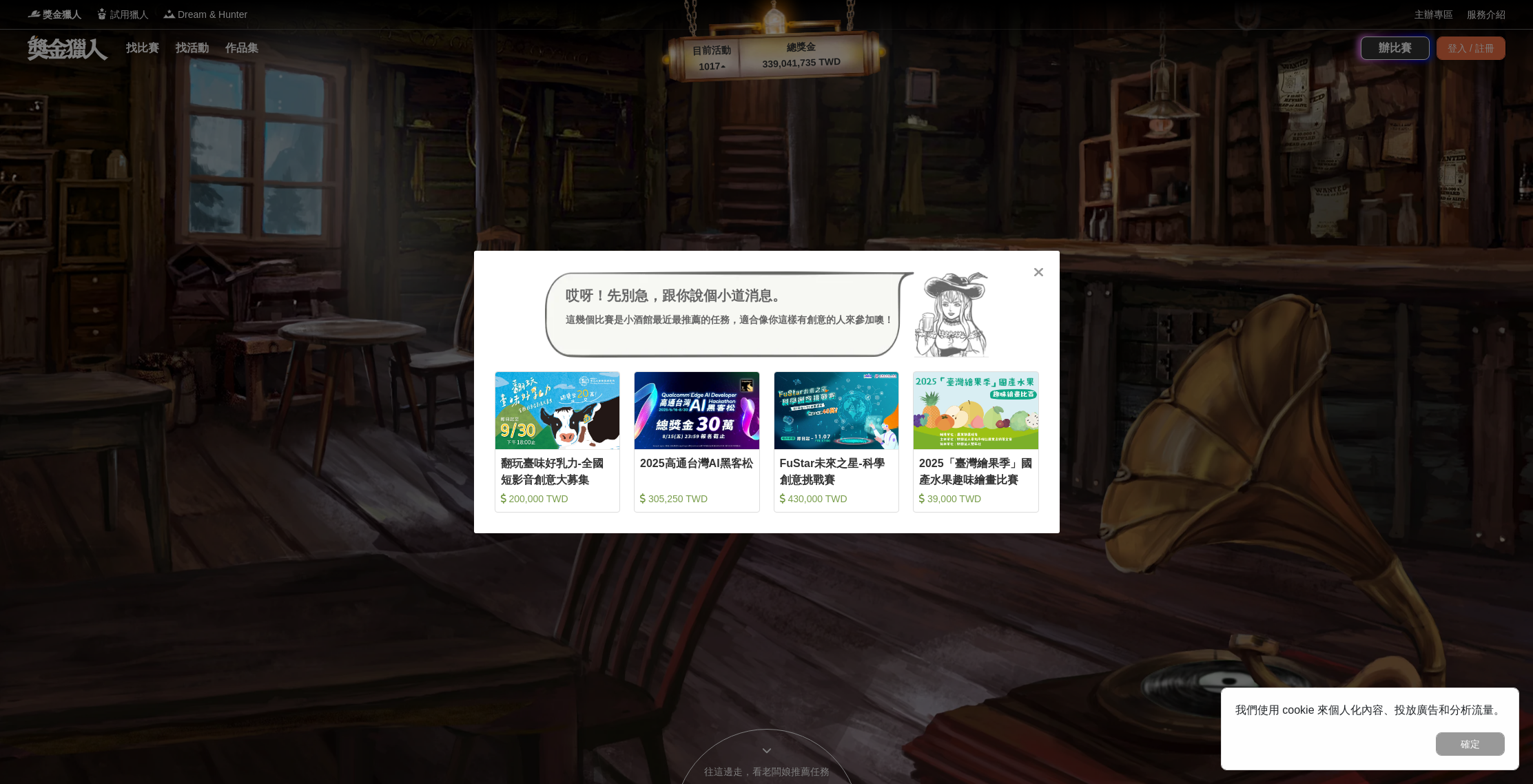
click at [1041, 274] on icon at bounding box center [1038, 272] width 11 height 14
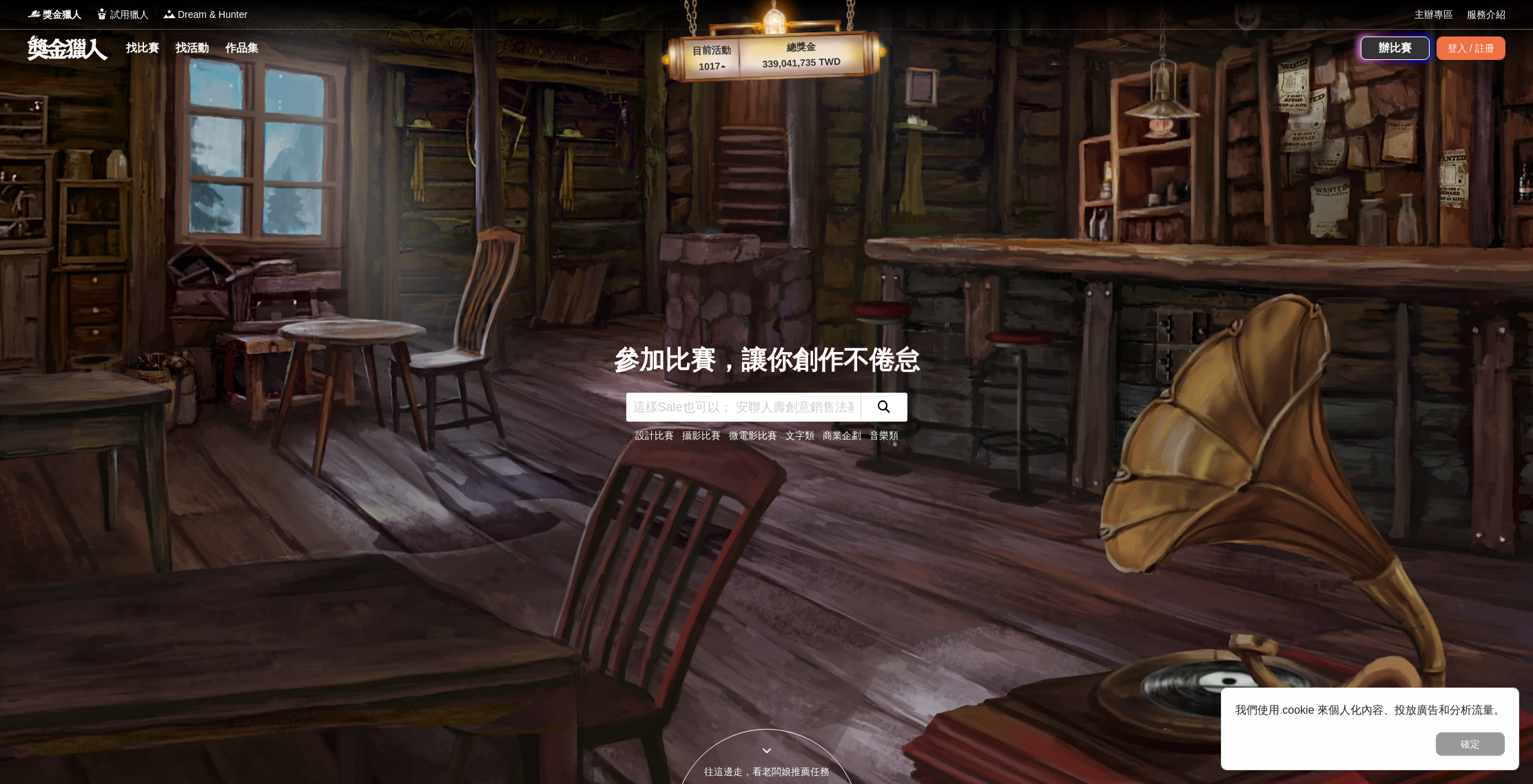
click at [888, 434] on link "音樂類" at bounding box center [883, 434] width 28 height 11
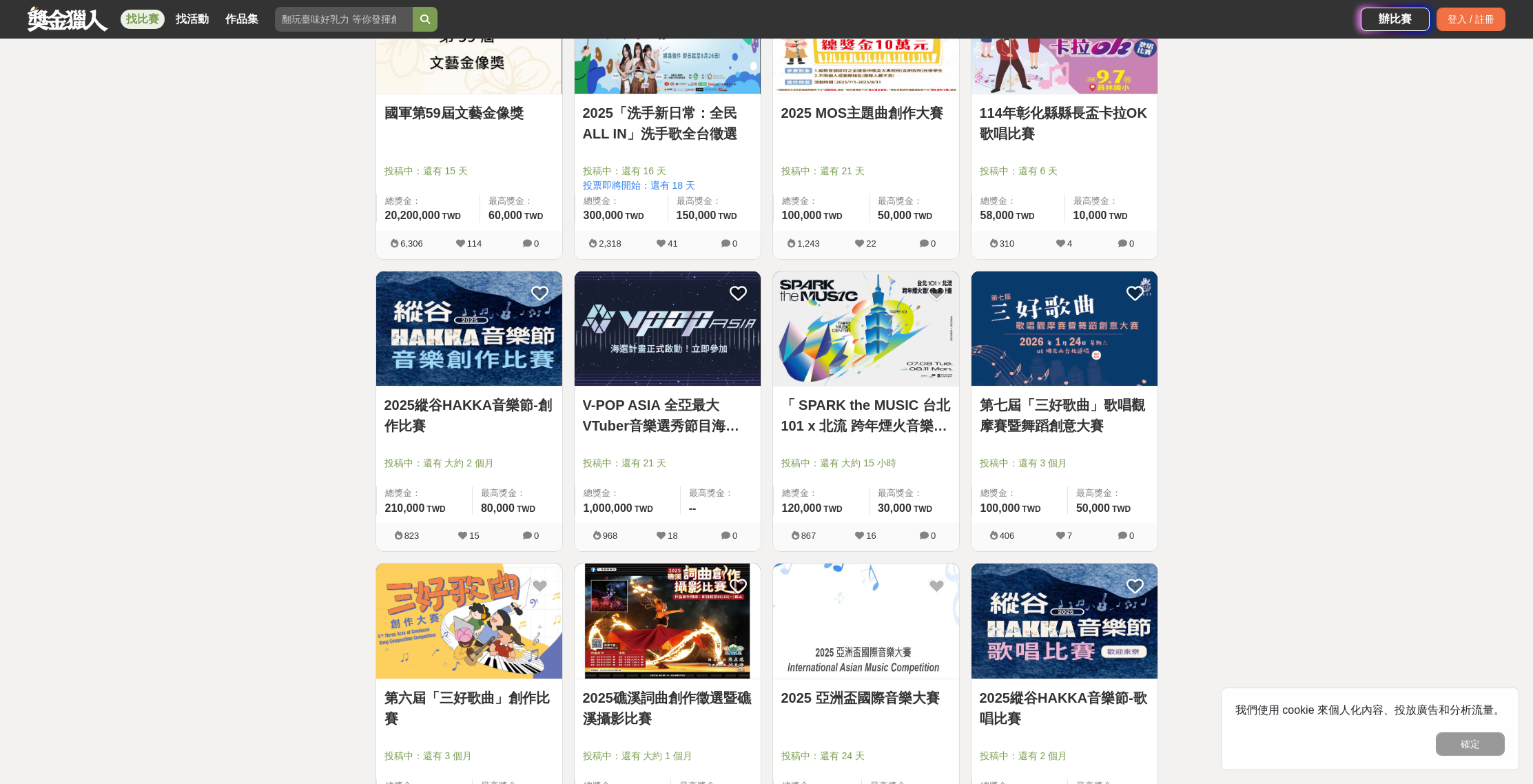
scroll to position [510, 0]
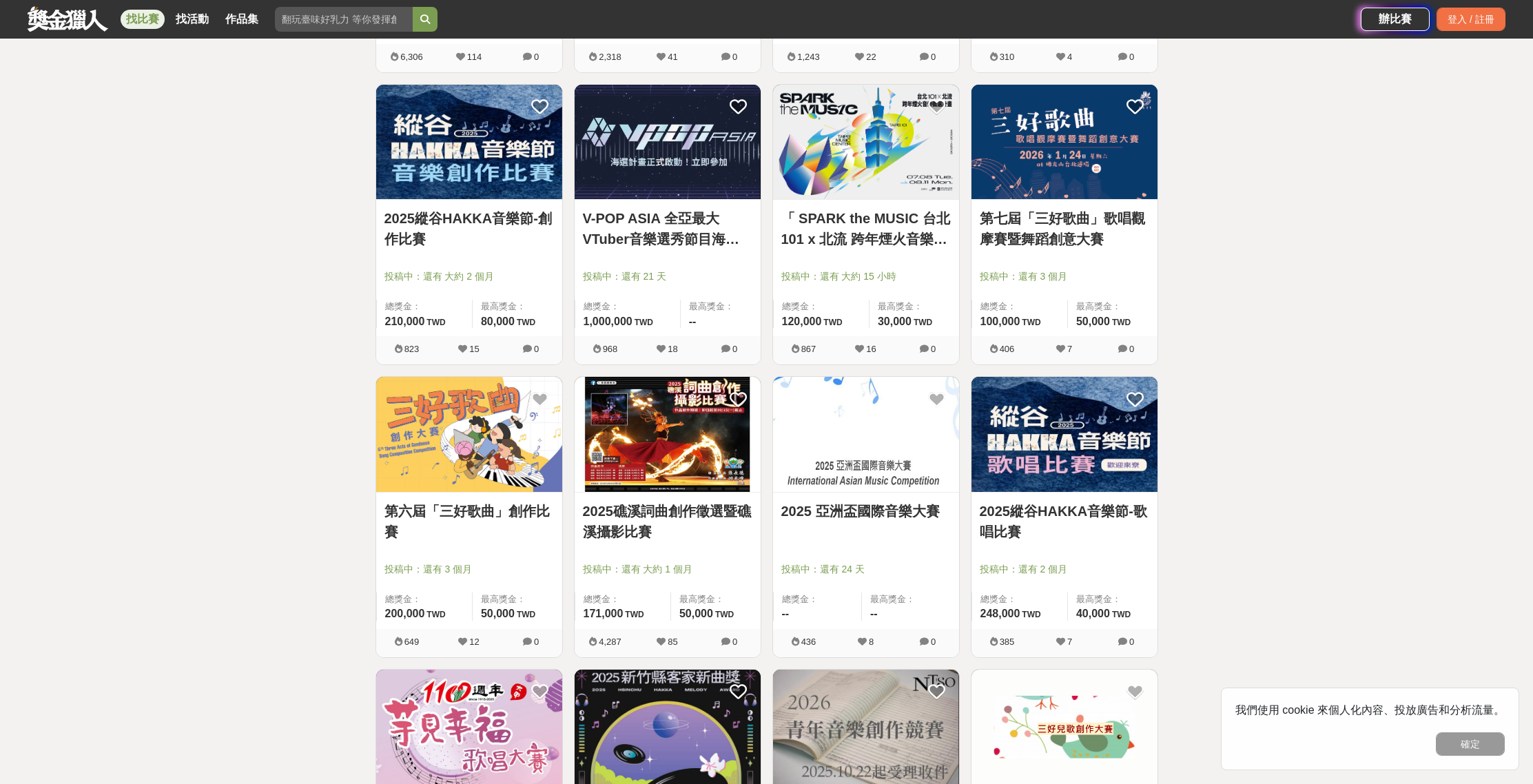
click at [505, 512] on link "第六屆「三好歌曲」創作比賽" at bounding box center [469, 522] width 169 height 41
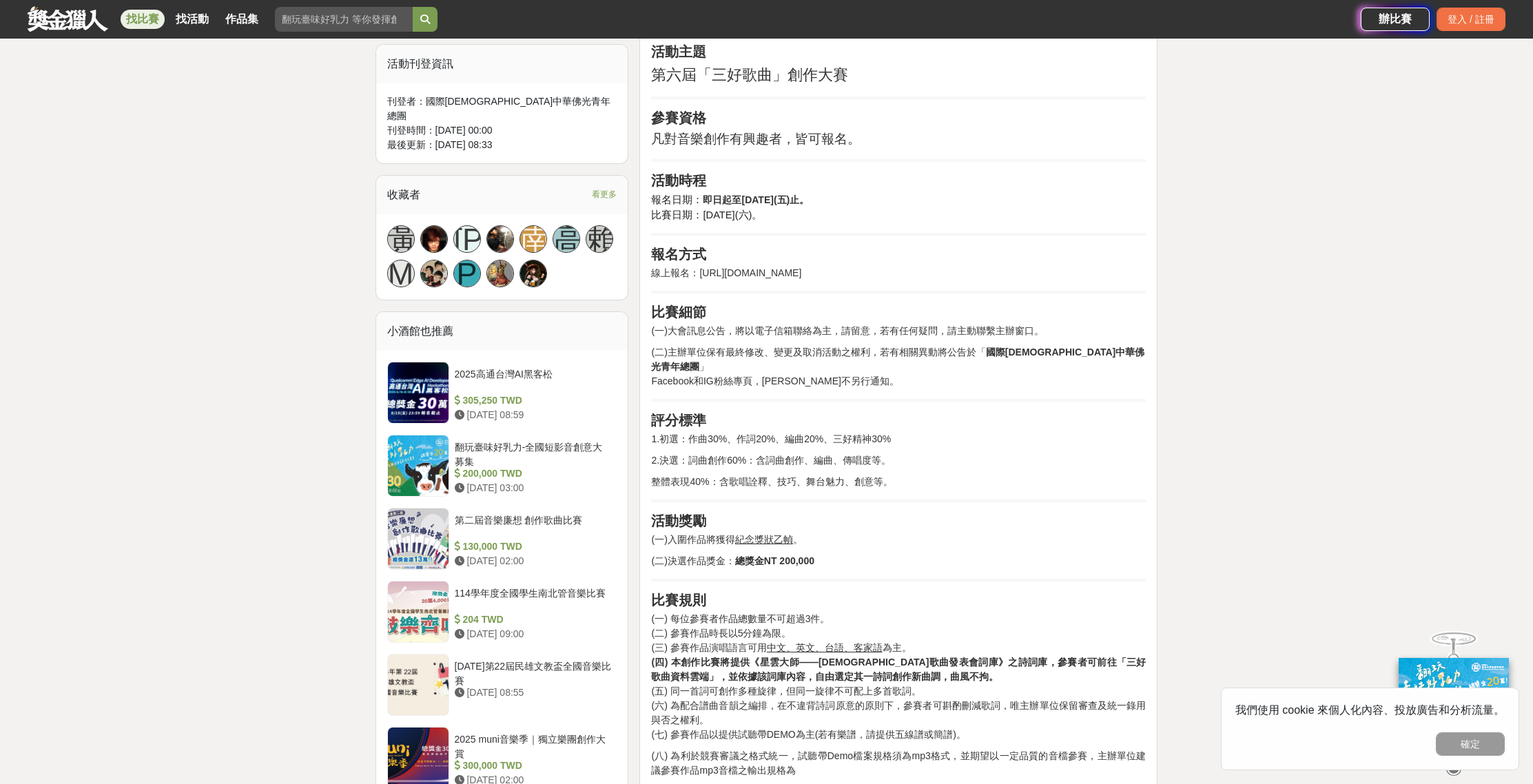
scroll to position [916, 0]
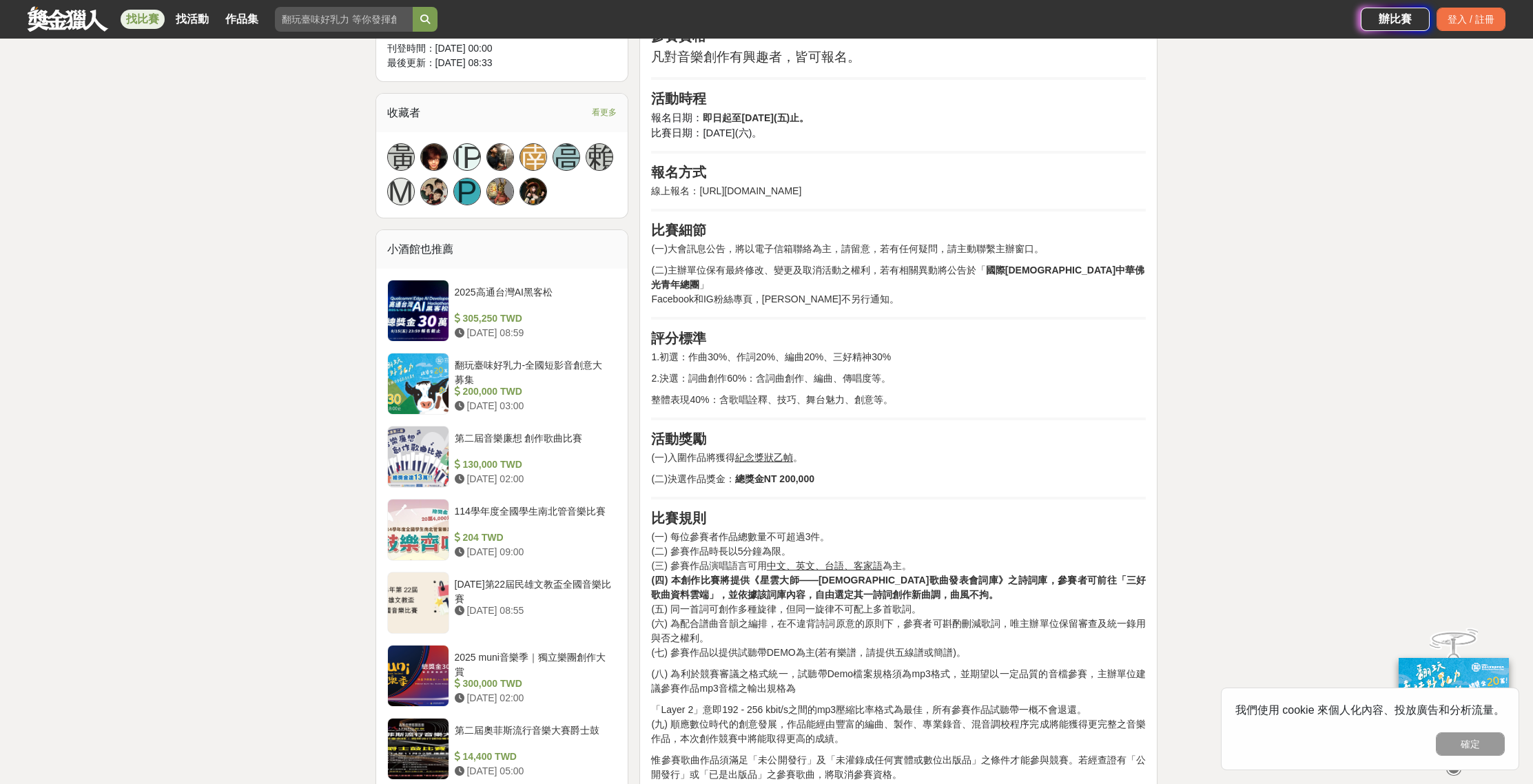
click at [901, 575] on strong "(四) 本創作比賽將提供《星雲大師——[DEMOGRAPHIC_DATA]歌曲發表會詞庫》之詩詞庫，參賽者可前往「三好歌曲資料雲端」，並依據該詞庫內容，自由選…" at bounding box center [897, 588] width 494 height 26
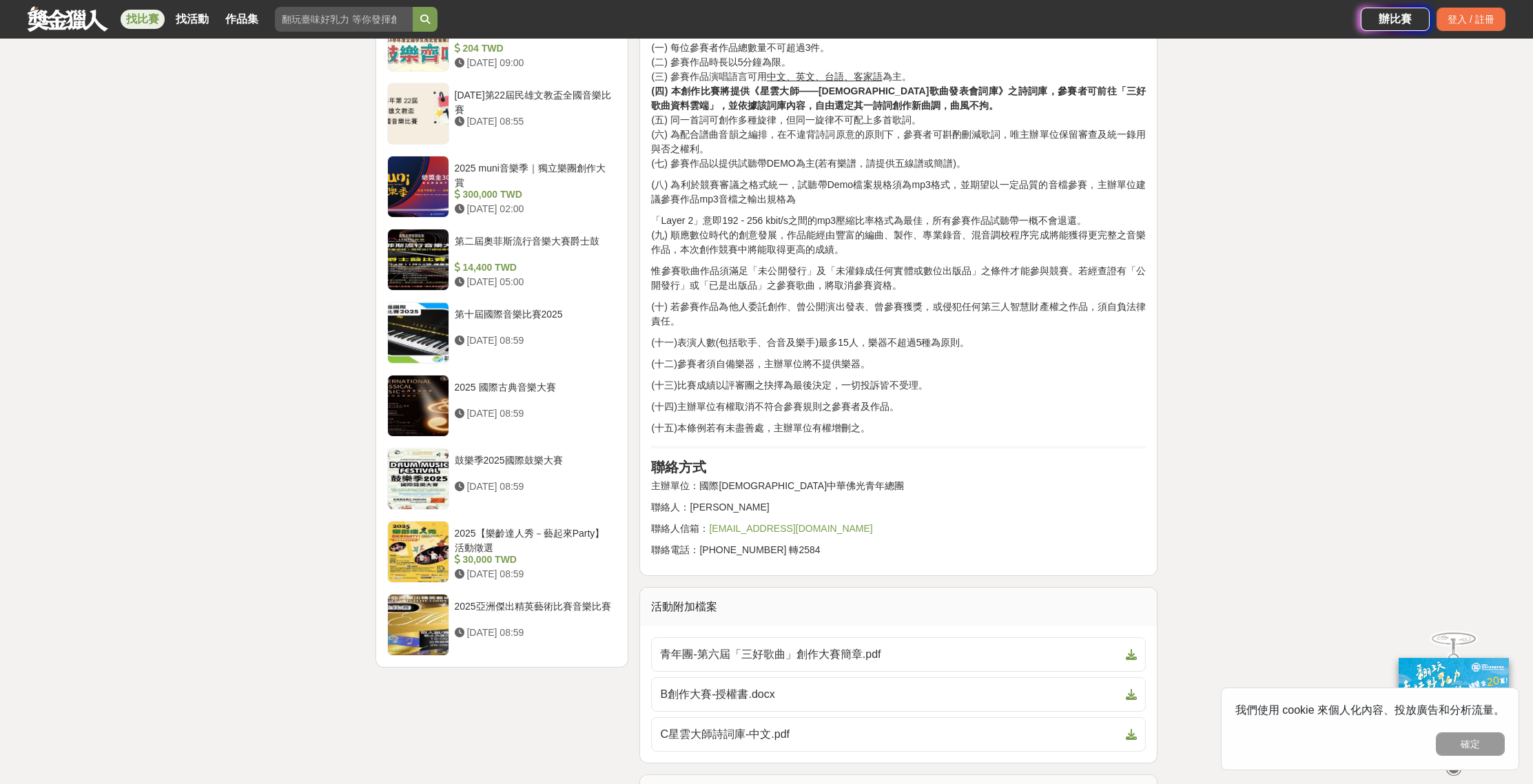
scroll to position [1535, 0]
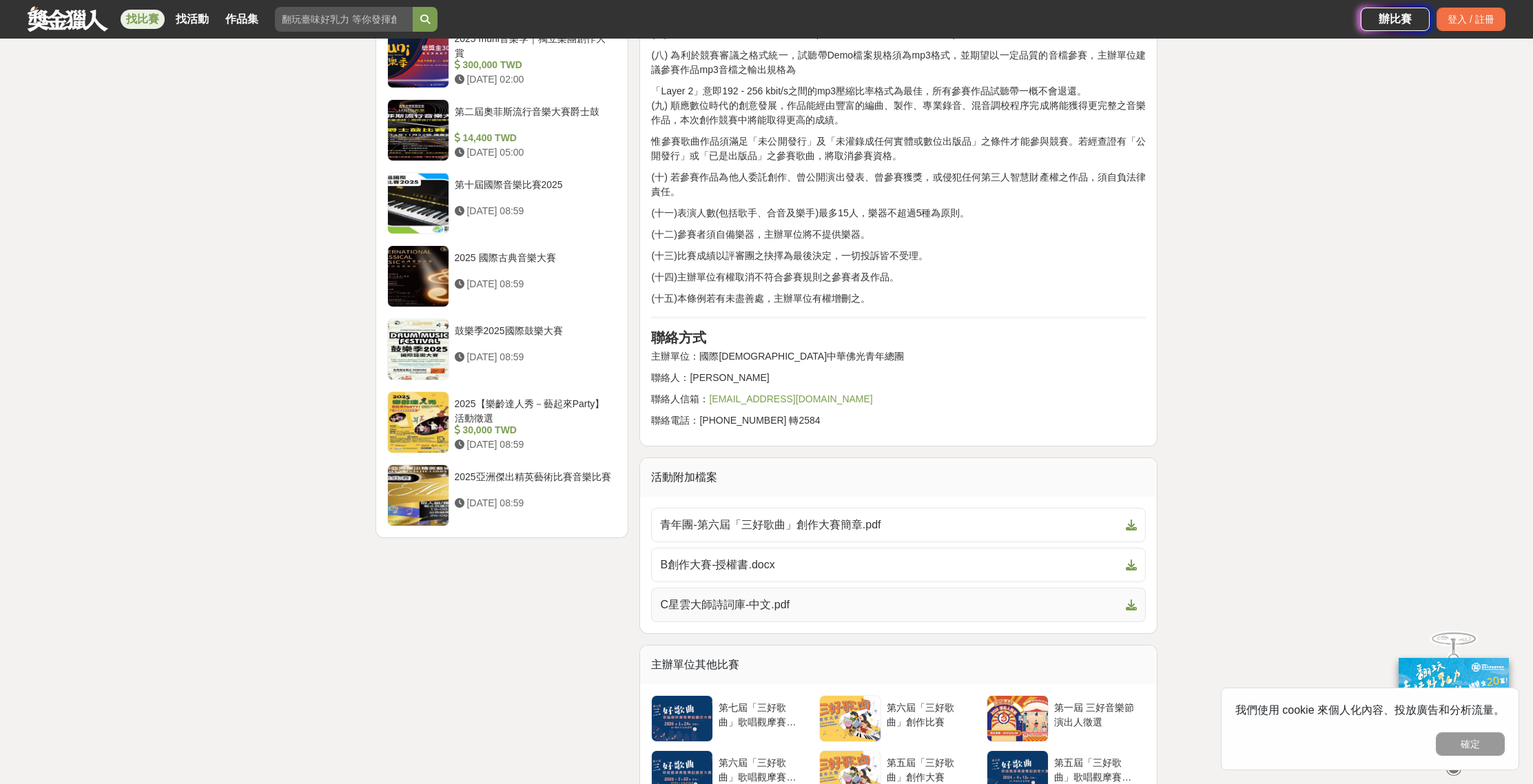
click at [745, 596] on span "C星雲大師詩詞庫-中文.pdf" at bounding box center [890, 604] width 460 height 17
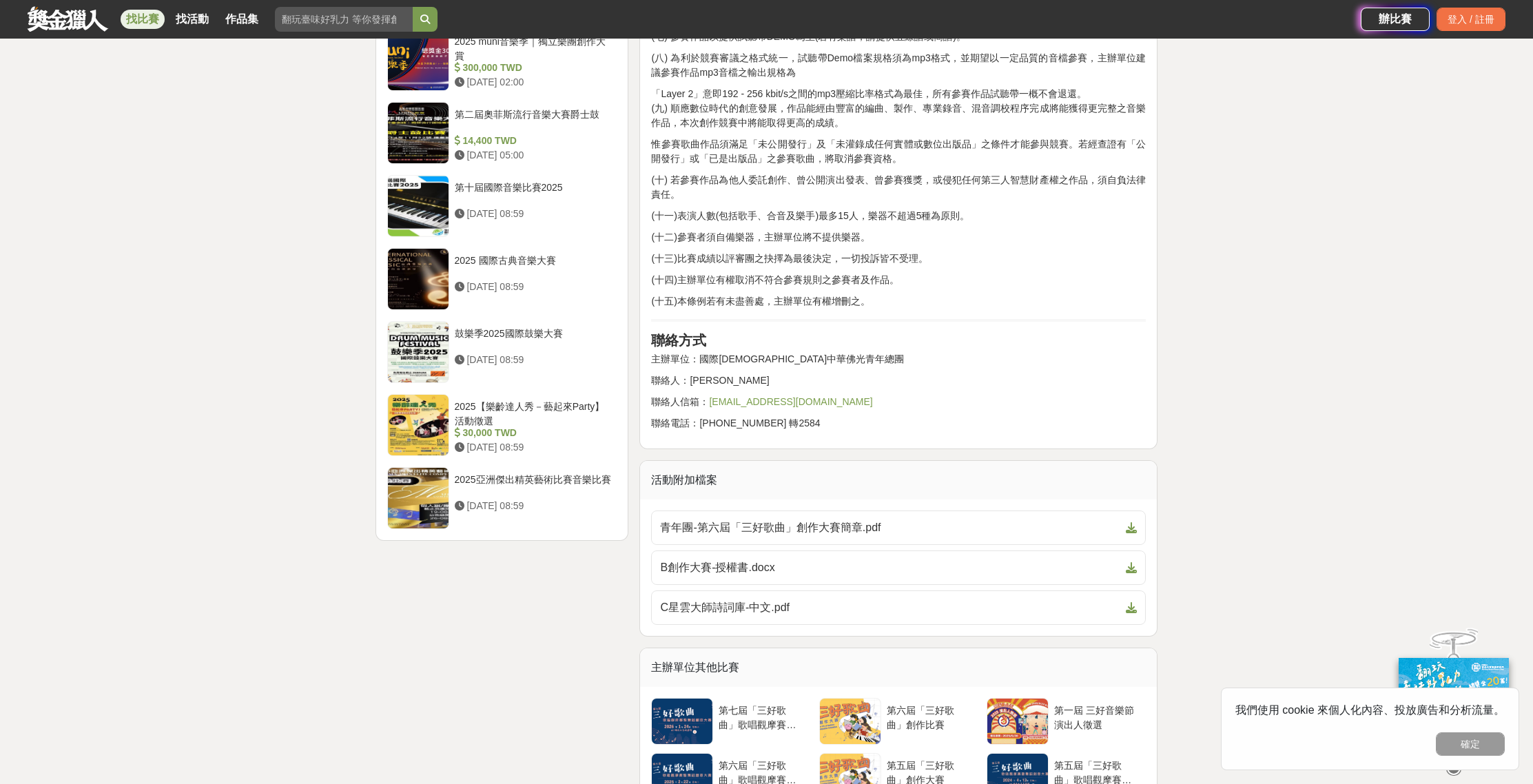
scroll to position [1532, 0]
click at [1082, 332] on h2 "聯絡方式" at bounding box center [897, 340] width 494 height 17
